Goal: Task Accomplishment & Management: Use online tool/utility

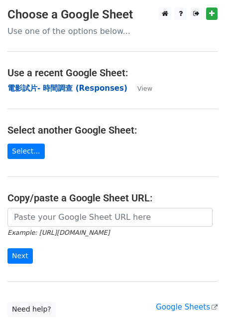
click at [45, 86] on strong "電影試片- 時間調查 (Responses)" at bounding box center [67, 88] width 120 height 9
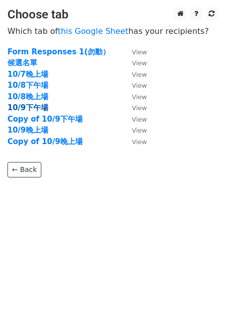
click at [33, 109] on strong "10/9下午場" at bounding box center [27, 107] width 41 height 9
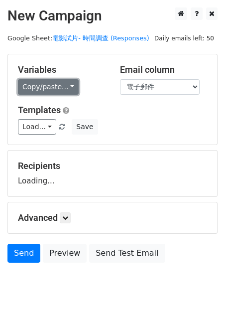
click at [67, 85] on link "Copy/paste..." at bounding box center [48, 86] width 61 height 15
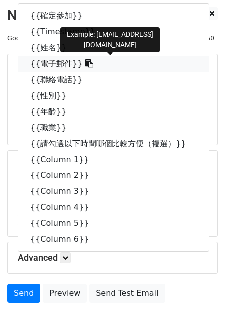
click at [58, 67] on link "{{電子郵件}}" at bounding box center [113, 64] width 191 height 16
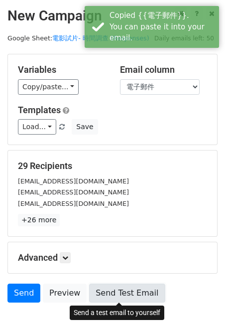
click at [112, 293] on link "Send Test Email" at bounding box center [127, 293] width 76 height 19
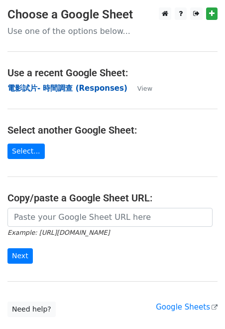
click at [33, 89] on strong "電影試片- 時間調查 (Responses)" at bounding box center [67, 88] width 120 height 9
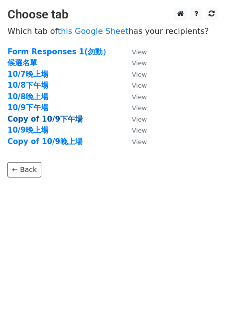
click at [32, 118] on strong "Copy of 10/9下午場" at bounding box center [44, 119] width 75 height 9
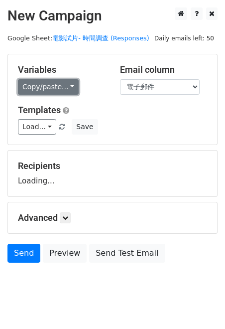
click at [67, 83] on link "Copy/paste..." at bounding box center [48, 86] width 61 height 15
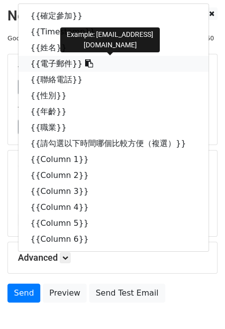
click at [64, 61] on link "{{電子郵件}}" at bounding box center [113, 64] width 191 height 16
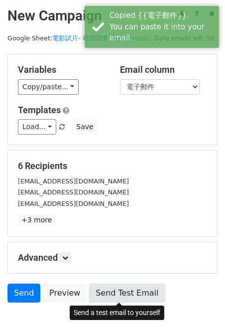
click at [121, 295] on link "Send Test Email" at bounding box center [127, 293] width 76 height 19
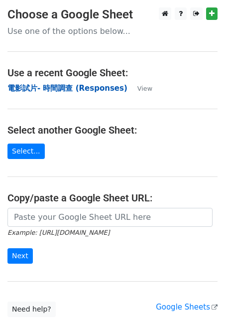
click at [58, 88] on strong "電影試片- 時間調查 (Responses)" at bounding box center [67, 88] width 120 height 9
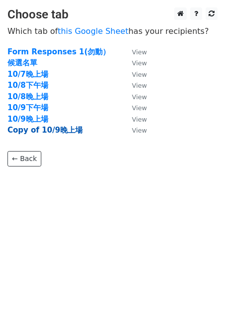
click at [35, 129] on strong "Copy of 10/9晚上場" at bounding box center [44, 130] width 75 height 9
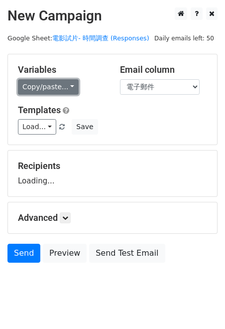
click at [59, 89] on link "Copy/paste..." at bounding box center [48, 86] width 61 height 15
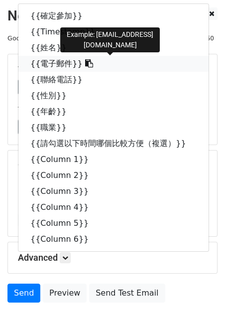
click at [62, 60] on link "{{電子郵件}}" at bounding box center [113, 64] width 191 height 16
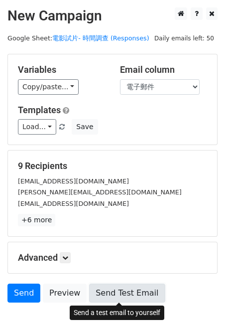
click at [106, 298] on link "Send Test Email" at bounding box center [127, 293] width 76 height 19
